Goal: Task Accomplishment & Management: Manage account settings

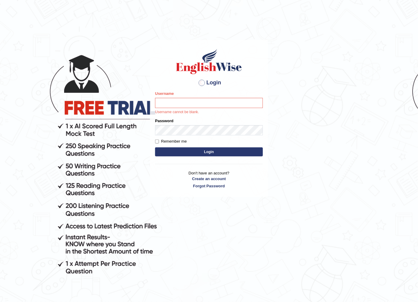
click at [194, 103] on input "Username" at bounding box center [209, 103] width 108 height 10
type input "geekaur"
click at [209, 149] on button "Login" at bounding box center [209, 151] width 108 height 9
